Goal: Entertainment & Leisure: Consume media (video, audio)

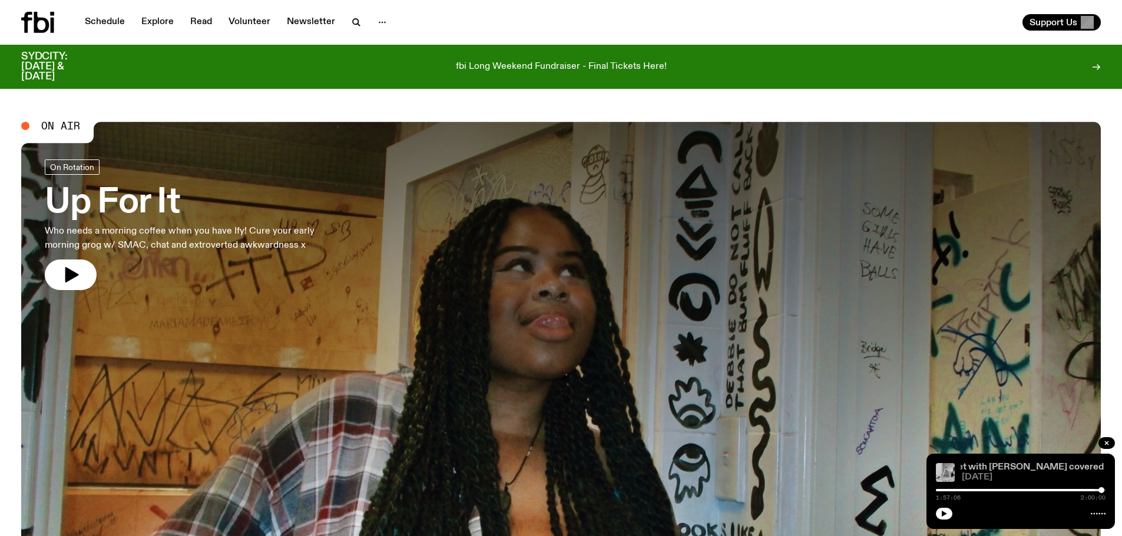
click at [980, 464] on link "Sunset with [PERSON_NAME] covered by Parcae" at bounding box center [1041, 467] width 210 height 9
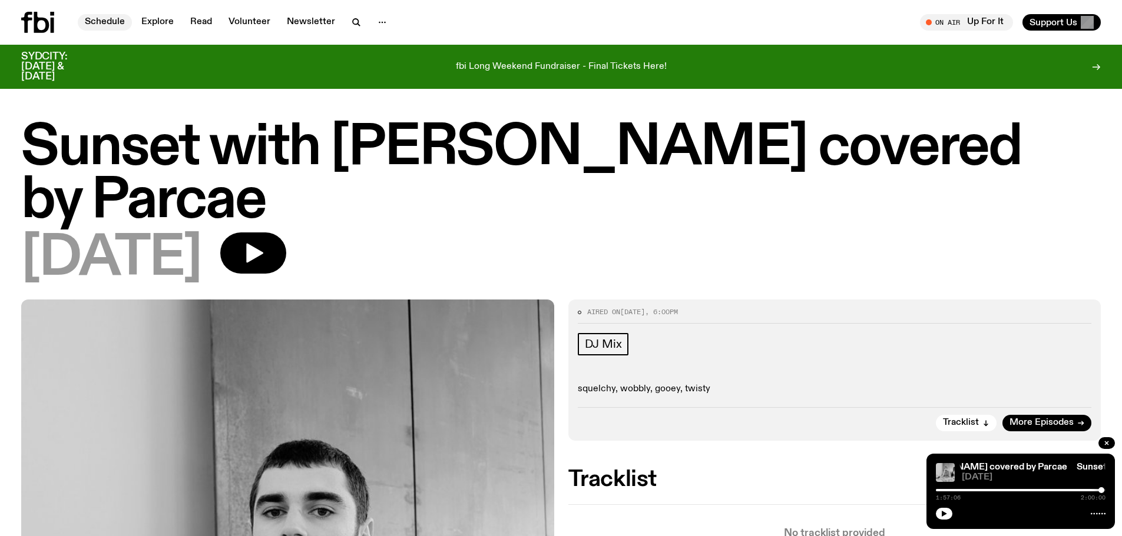
click at [94, 16] on link "Schedule" at bounding box center [105, 22] width 54 height 16
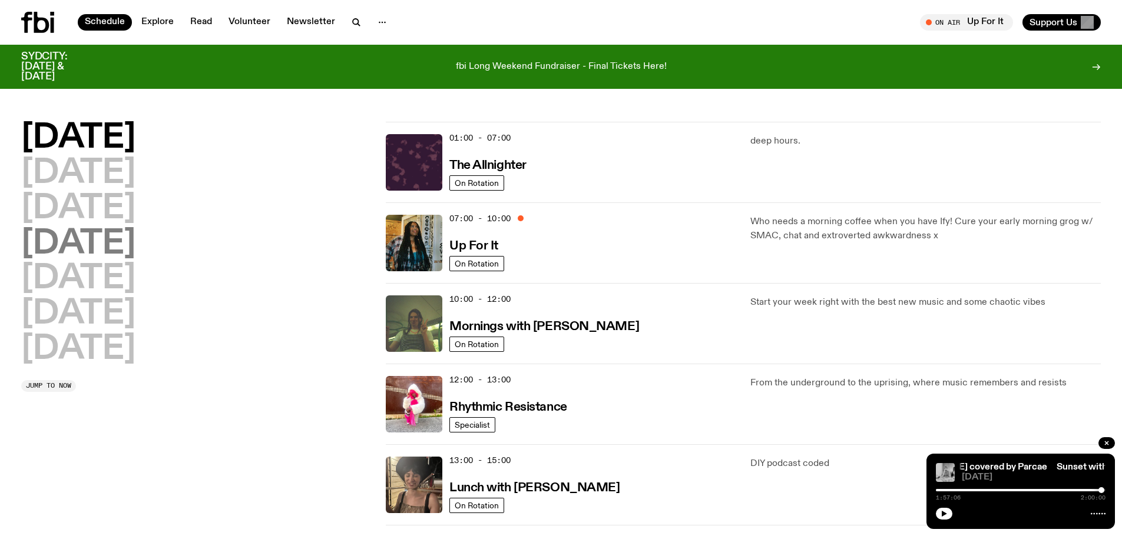
click at [58, 244] on h2 "[DATE]" at bounding box center [78, 244] width 114 height 33
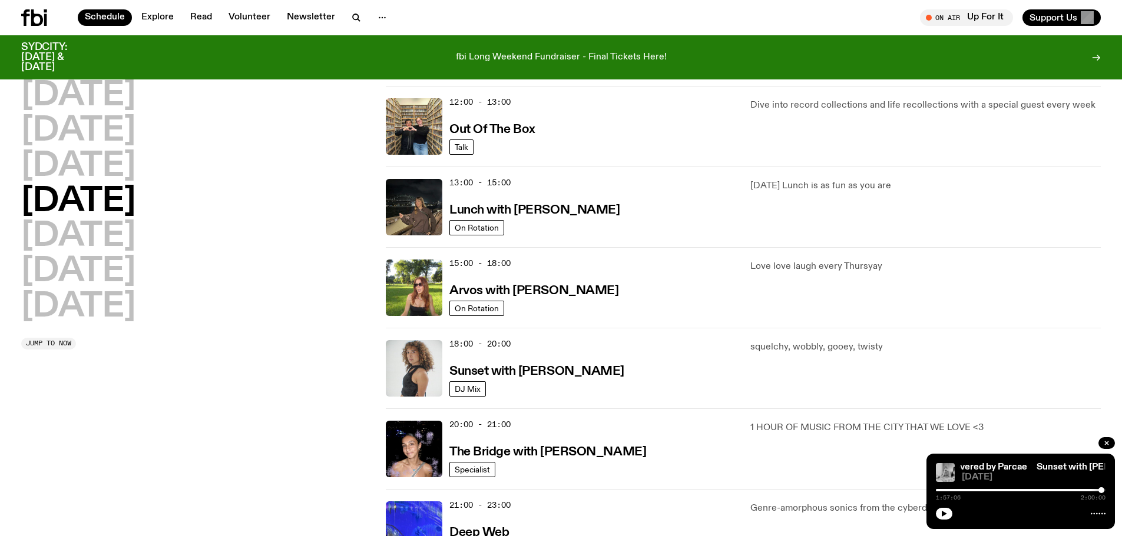
scroll to position [327, 0]
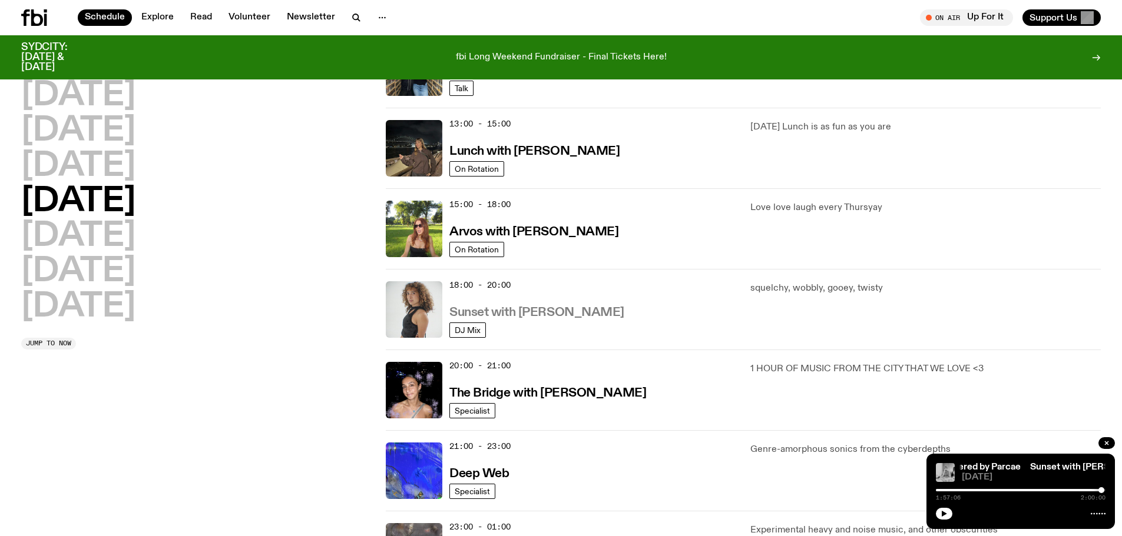
click at [505, 309] on h3 "Sunset with [PERSON_NAME]" at bounding box center [536, 313] width 175 height 12
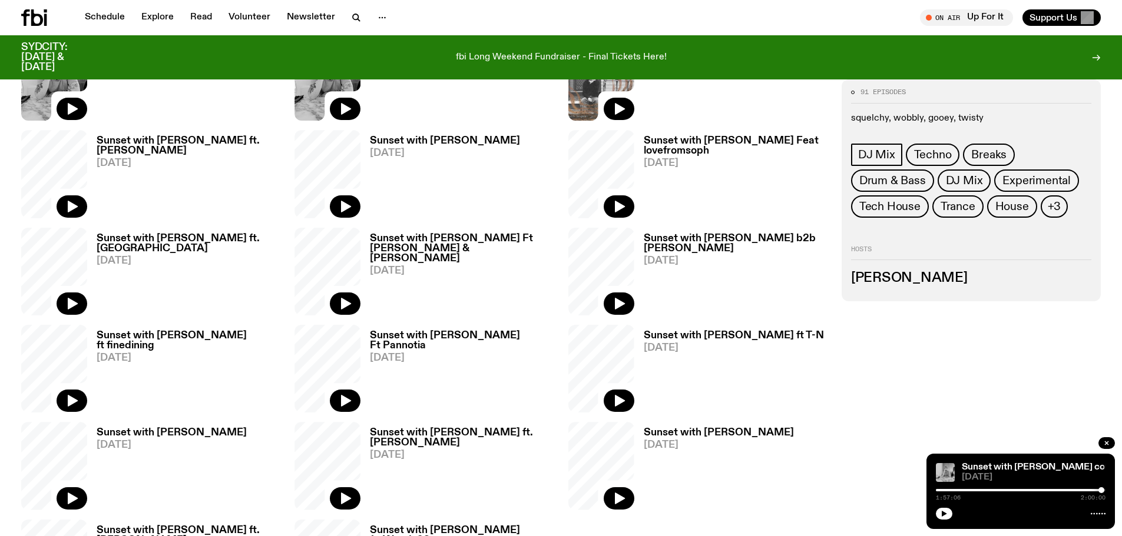
scroll to position [704, 0]
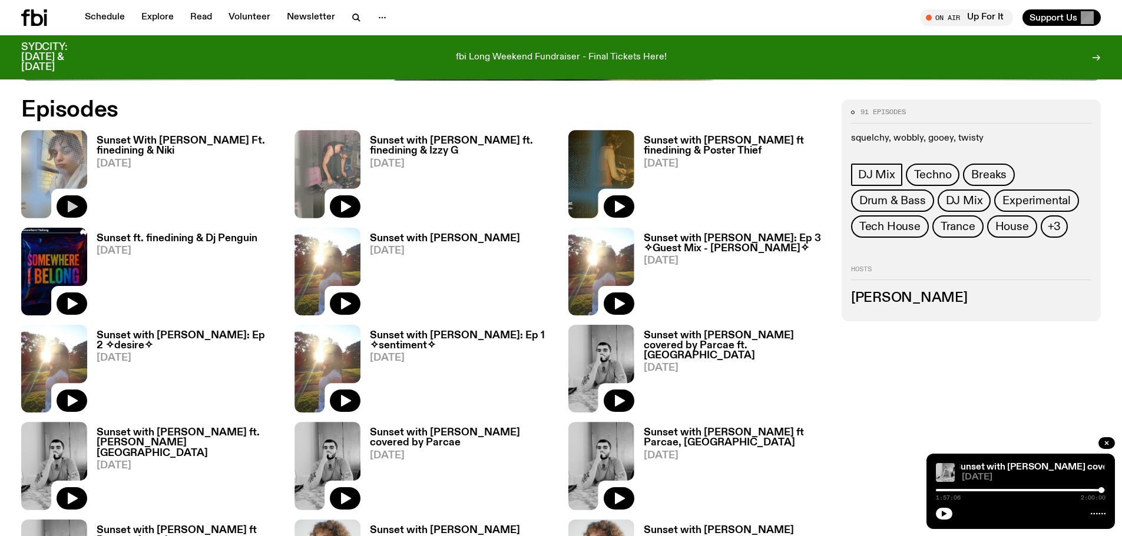
click at [79, 201] on button "button" at bounding box center [72, 207] width 31 height 22
click at [945, 506] on div at bounding box center [1021, 513] width 170 height 14
click at [947, 516] on icon "button" at bounding box center [943, 514] width 7 height 7
click at [940, 516] on icon "button" at bounding box center [943, 514] width 7 height 7
